Goal: Transaction & Acquisition: Book appointment/travel/reservation

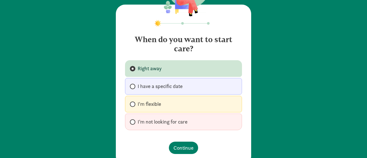
scroll to position [51, 0]
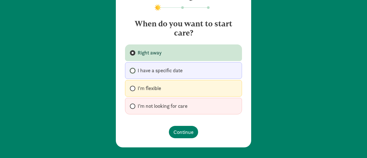
click at [131, 69] on input "I have a specific date" at bounding box center [132, 71] width 4 height 4
radio input "true"
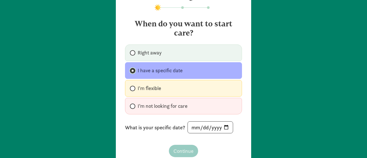
scroll to position [70, 0]
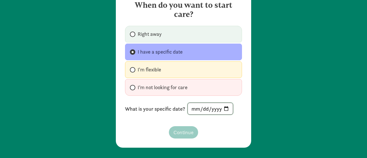
click at [188, 108] on input "date" at bounding box center [210, 108] width 45 height 11
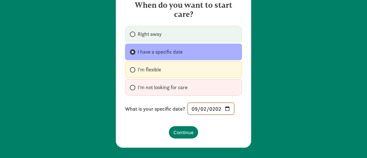
type input "2025-09-02"
click at [186, 135] on button "Continue" at bounding box center [183, 132] width 29 height 12
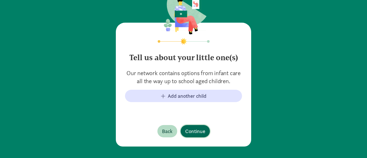
scroll to position [47, 0]
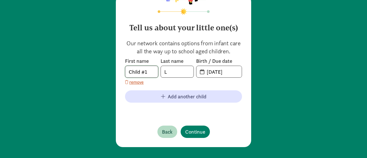
click at [149, 74] on input "Child #1" at bounding box center [141, 71] width 33 height 11
type input "C"
type input "Saylah"
click at [171, 75] on input "L" at bounding box center [177, 71] width 33 height 11
type input "Bodden"
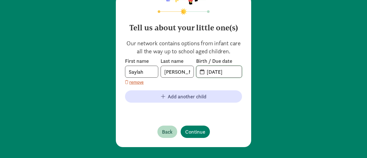
click at [230, 72] on input "08-30-2025" at bounding box center [222, 71] width 38 height 11
type input "02-14-2025"
click at [192, 131] on span "Continue" at bounding box center [195, 132] width 20 height 8
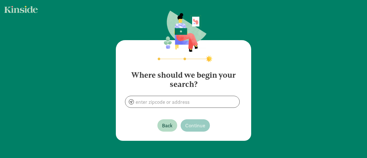
click at [184, 72] on h4 "Where should we begin your search?" at bounding box center [183, 77] width 117 height 23
click at [170, 127] on span "Back" at bounding box center [167, 126] width 11 height 8
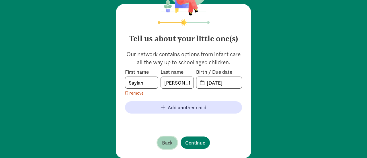
scroll to position [40, 0]
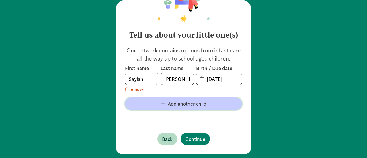
click at [176, 106] on span "Add another child" at bounding box center [187, 104] width 39 height 8
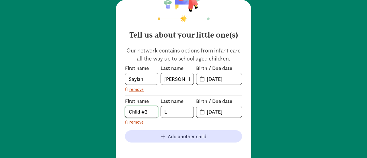
click at [145, 111] on input "Child #2" at bounding box center [141, 111] width 33 height 11
type input "C"
type input "Tevin"
click at [168, 113] on input "L" at bounding box center [177, 111] width 33 height 11
type input "Bodden"
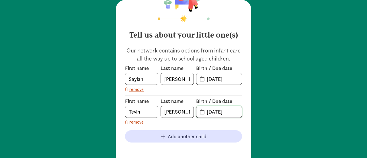
click at [231, 111] on input "08-30-2025" at bounding box center [222, 111] width 38 height 11
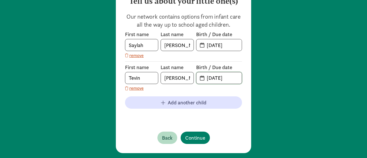
scroll to position [75, 0]
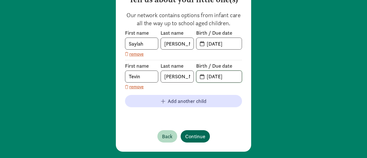
type input "09-22-2023"
click at [194, 130] on button "Continue" at bounding box center [195, 136] width 29 height 12
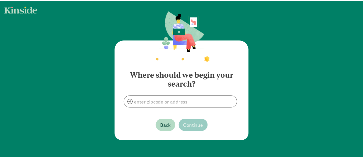
scroll to position [0, 0]
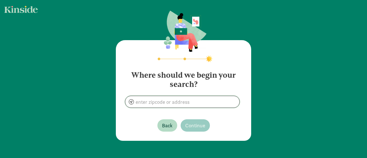
click at [149, 101] on input at bounding box center [182, 101] width 114 height 11
type input "11233"
click at [149, 101] on input at bounding box center [182, 101] width 114 height 11
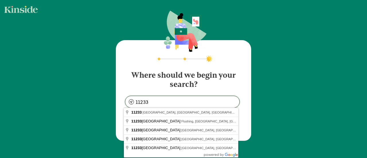
type input "Brooklyn, NY 11233, USA"
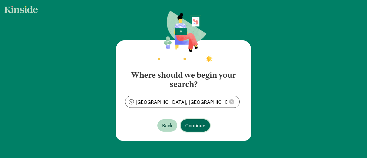
click at [187, 123] on span "Continue" at bounding box center [195, 126] width 20 height 8
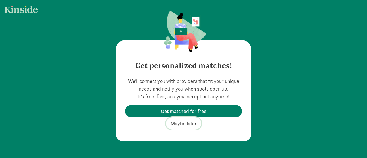
click at [189, 123] on span "Maybe later" at bounding box center [184, 124] width 26 height 8
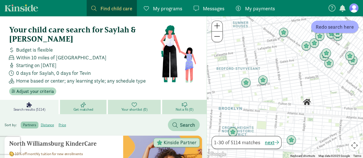
drag, startPoint x: 217, startPoint y: 101, endPoint x: 246, endPoint y: 65, distance: 46.0
click at [246, 65] on div at bounding box center [285, 87] width 156 height 142
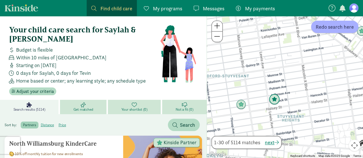
click at [275, 100] on img "Click to see details" at bounding box center [274, 99] width 15 height 15
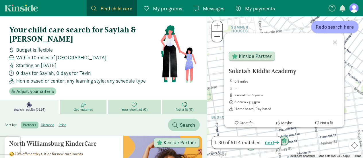
click at [339, 41] on div at bounding box center [335, 41] width 17 height 17
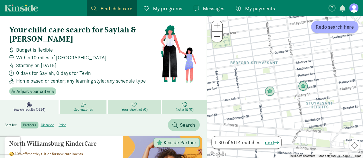
drag, startPoint x: 235, startPoint y: 128, endPoint x: 258, endPoint y: 74, distance: 58.7
click at [258, 74] on div at bounding box center [285, 87] width 156 height 142
click at [267, 91] on img "Click to see details" at bounding box center [269, 90] width 15 height 15
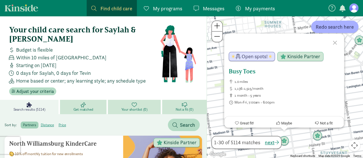
click at [257, 57] on span "Open spots!" at bounding box center [255, 56] width 26 height 5
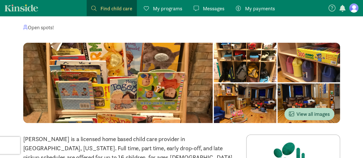
scroll to position [36, 0]
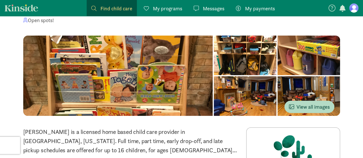
click at [277, 89] on div at bounding box center [308, 96] width 63 height 40
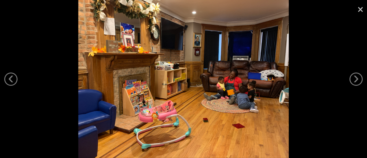
click at [361, 9] on link "×" at bounding box center [360, 8] width 13 height 17
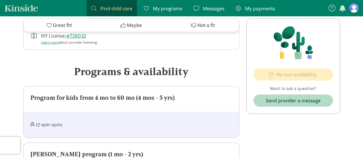
scroll to position [230, 0]
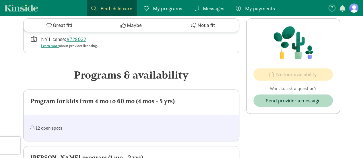
click at [74, 121] on div "12 open spots" at bounding box center [131, 128] width 215 height 26
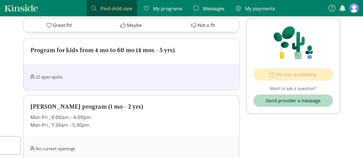
scroll to position [281, 0]
click at [92, 115] on div "Mon-Fri , 8:00am - 4:00pm" at bounding box center [131, 117] width 202 height 8
click at [122, 65] on div "12 open spots" at bounding box center [131, 76] width 215 height 26
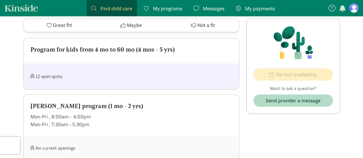
click at [144, 53] on div "Program for kids from 4 mo to 60 mo (4 mos - 5 yrs)" at bounding box center [131, 49] width 202 height 9
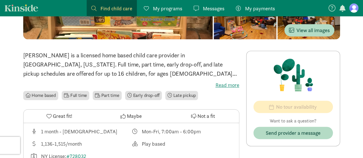
scroll to position [112, 0]
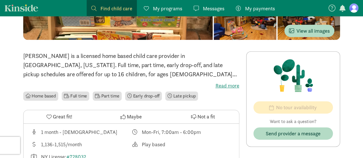
click at [151, 47] on div "‹ › × View all images" at bounding box center [181, 6] width 317 height 92
click at [176, 46] on div "‹ › × View all images" at bounding box center [181, 6] width 317 height 92
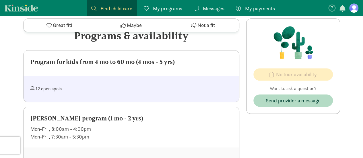
scroll to position [269, 0]
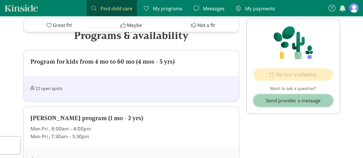
click at [277, 99] on span "Send provider a message" at bounding box center [293, 101] width 55 height 8
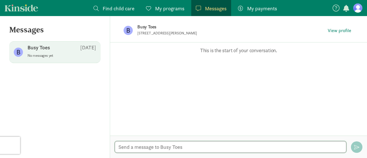
click at [158, 147] on textarea at bounding box center [231, 147] width 232 height 12
type textarea "h"
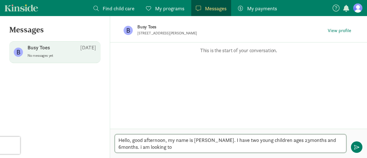
click at [142, 147] on textarea "Hello, good afternoon, my name is Simone Leiva. I have two young children ages …" at bounding box center [231, 143] width 232 height 19
click at [178, 147] on textarea "Hello, good afternoon, my name is Simone Leiva. I have two young children ages …" at bounding box center [231, 143] width 232 height 19
click at [195, 146] on textarea "Hello, good afternoon, my name is Simone Leiva. I have two young children ages …" at bounding box center [231, 143] width 232 height 19
click at [293, 147] on textarea "Hello, good afternoon, my name is Simone Leiva. I have two young children ages …" at bounding box center [231, 143] width 232 height 19
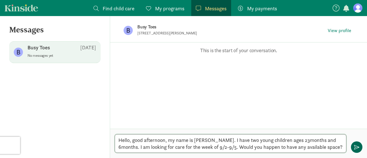
type textarea "Hello, good afternoon, my name is [PERSON_NAME]. I have two young children ages…"
click at [353, 147] on button "button" at bounding box center [356, 146] width 11 height 11
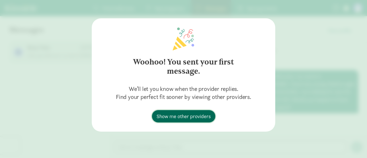
click at [199, 115] on span "Show me other providers" at bounding box center [184, 116] width 54 height 8
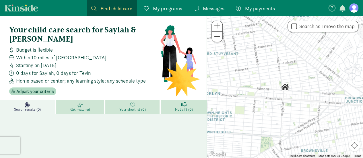
click at [63, 54] on span "Within 10 miles of [GEOGRAPHIC_DATA]" at bounding box center [61, 58] width 90 height 8
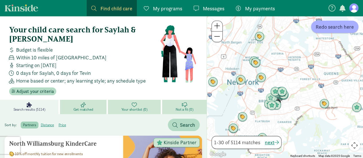
click at [63, 54] on span "Within 10 miles of Brooklyn, NY 11233" at bounding box center [61, 58] width 90 height 8
click at [85, 102] on icon at bounding box center [83, 104] width 5 height 5
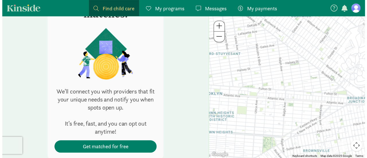
scroll to position [144, 0]
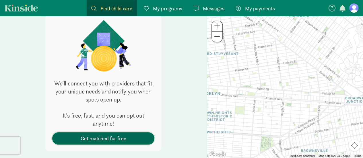
click at [86, 135] on span "Get matched for free" at bounding box center [104, 139] width 46 height 8
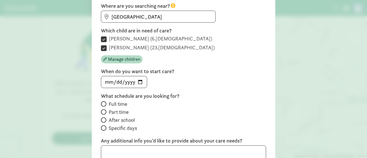
scroll to position [68, 0]
click at [102, 104] on input "Full time" at bounding box center [103, 104] width 4 height 4
radio input "true"
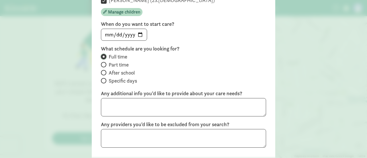
scroll to position [162, 0]
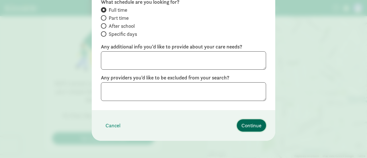
click at [248, 123] on span "Continue" at bounding box center [252, 126] width 20 height 8
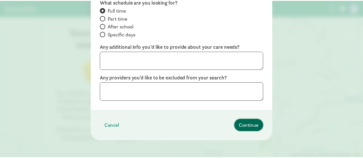
scroll to position [76, 0]
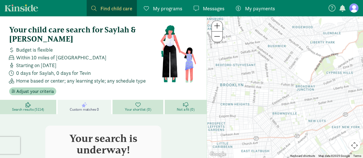
drag, startPoint x: 41, startPoint y: 90, endPoint x: 32, endPoint y: 40, distance: 51.6
drag, startPoint x: 32, startPoint y: 40, endPoint x: 178, endPoint y: 112, distance: 163.1
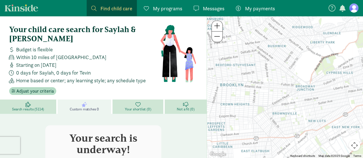
click at [205, 10] on span "Messages" at bounding box center [214, 9] width 22 height 8
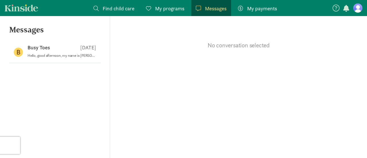
click at [160, 9] on span "My programs" at bounding box center [169, 9] width 29 height 8
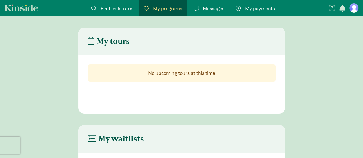
click at [259, 7] on span "My payments" at bounding box center [260, 9] width 30 height 8
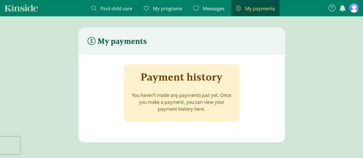
scroll to position [11, 0]
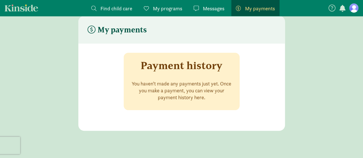
click at [119, 13] on link "Find child care Find" at bounding box center [112, 8] width 50 height 16
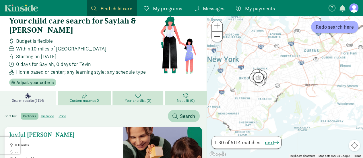
scroll to position [8, 0]
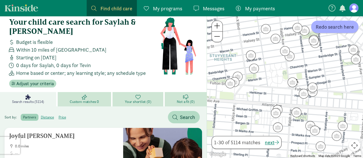
drag, startPoint x: 213, startPoint y: 72, endPoint x: 251, endPoint y: 136, distance: 74.1
click at [251, 136] on div at bounding box center [285, 87] width 156 height 142
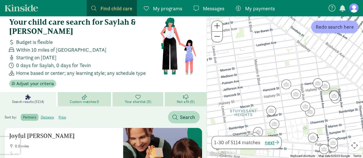
drag, startPoint x: 241, startPoint y: 88, endPoint x: 275, endPoint y: 136, distance: 58.9
click at [275, 136] on div "To navigate the map with touch gestures double-tap and hold your finger on the …" at bounding box center [285, 87] width 156 height 142
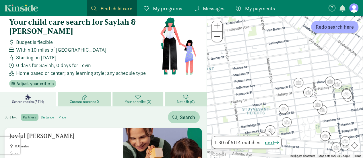
click at [96, 46] on span "Within 10 miles of [GEOGRAPHIC_DATA]" at bounding box center [61, 50] width 90 height 8
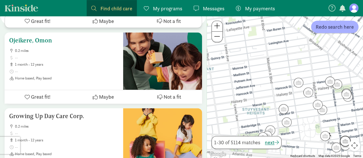
scroll to position [333, 0]
